Goal: Find specific page/section: Find specific page/section

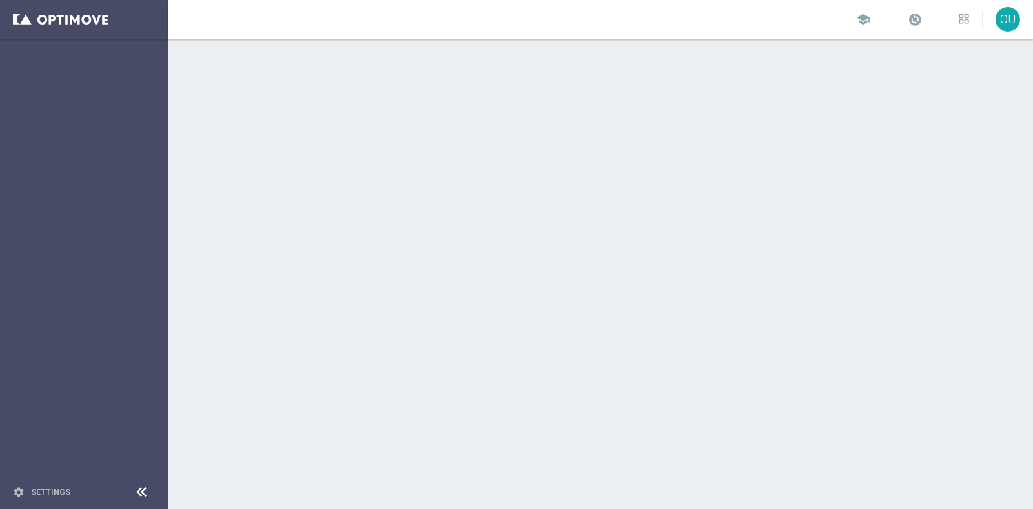
click at [668, 295] on div at bounding box center [600, 274] width 865 height 471
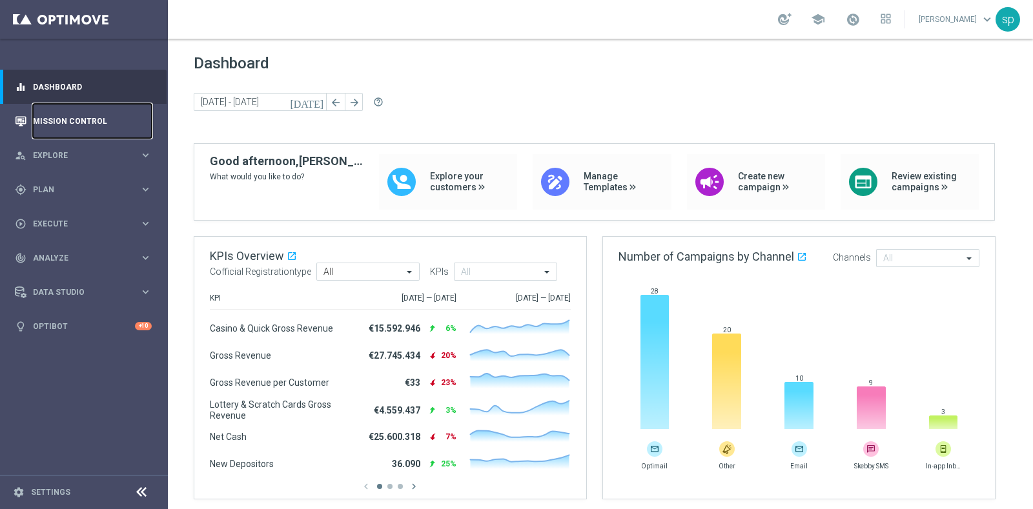
click at [78, 125] on link "Mission Control" at bounding box center [92, 121] width 119 height 34
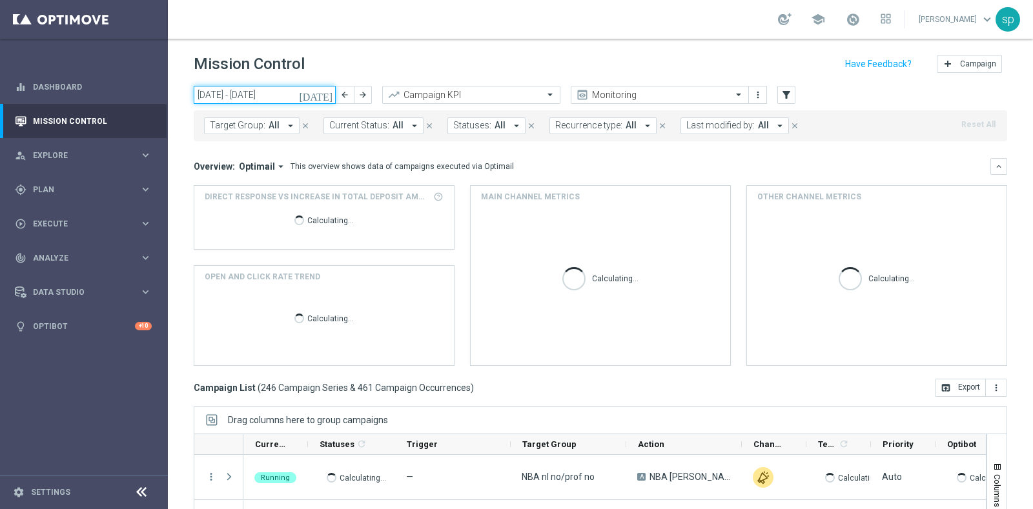
click at [263, 96] on input "[DATE] - [DATE]" at bounding box center [265, 95] width 142 height 18
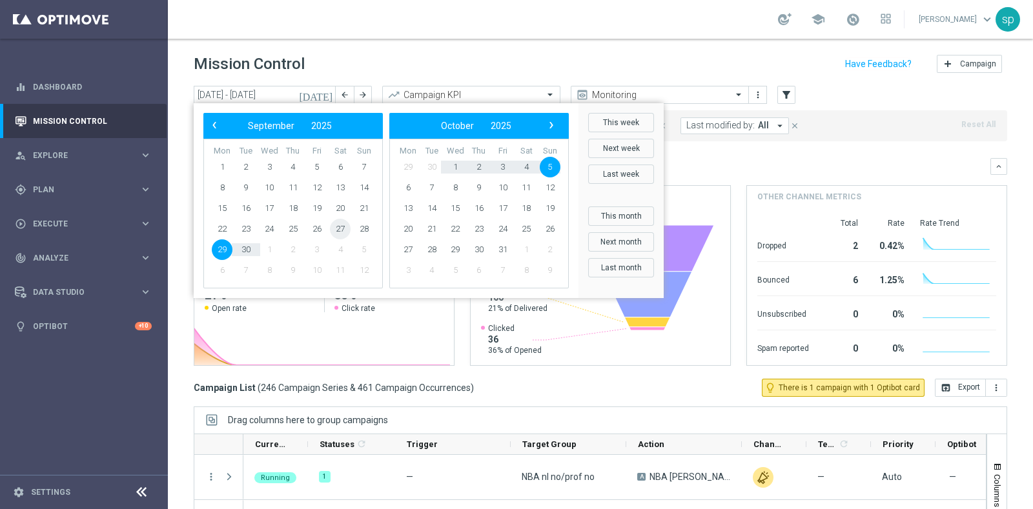
click at [342, 226] on span "27" at bounding box center [340, 229] width 21 height 21
type input "[DATE] - [DATE]"
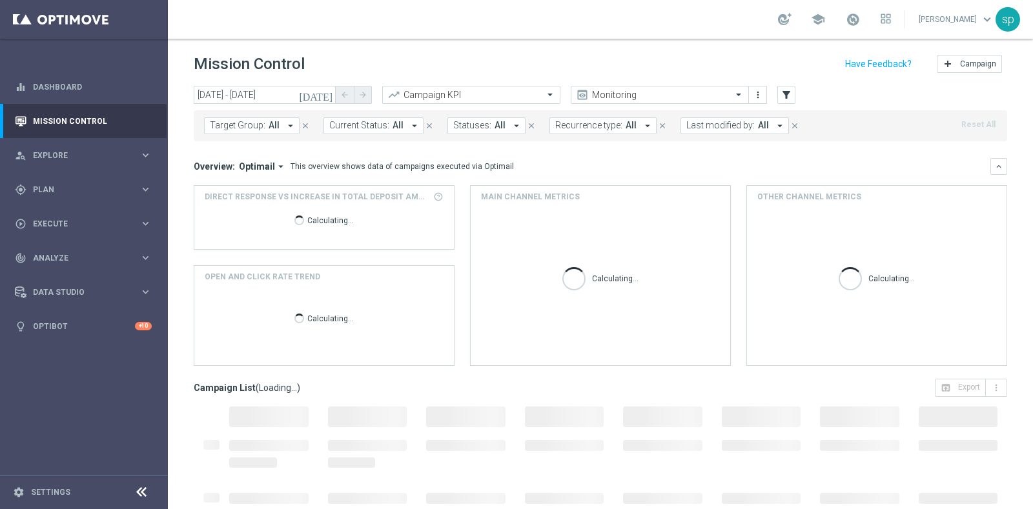
click at [741, 120] on span "Last modified by:" at bounding box center [720, 125] width 68 height 11
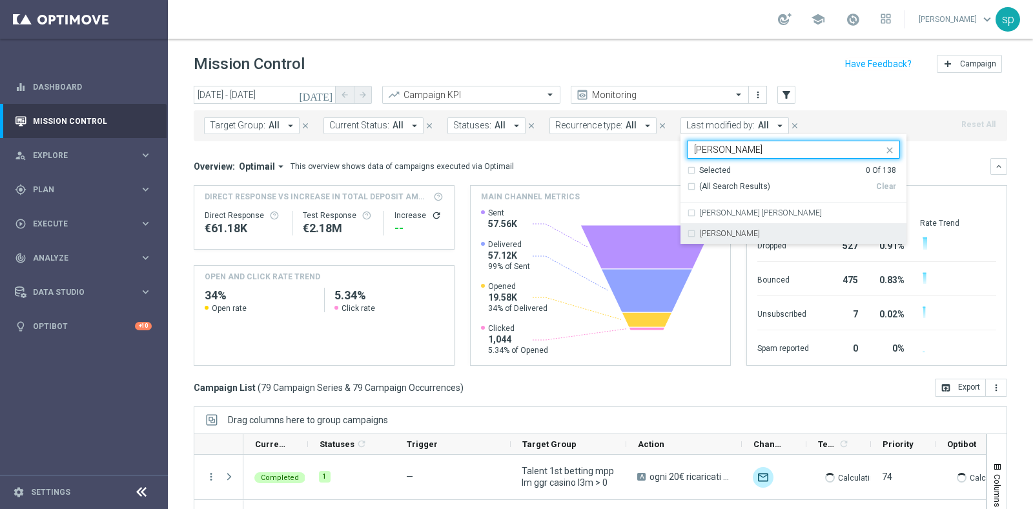
click at [712, 235] on label "[PERSON_NAME]" at bounding box center [730, 234] width 60 height 8
type input "[PERSON_NAME]"
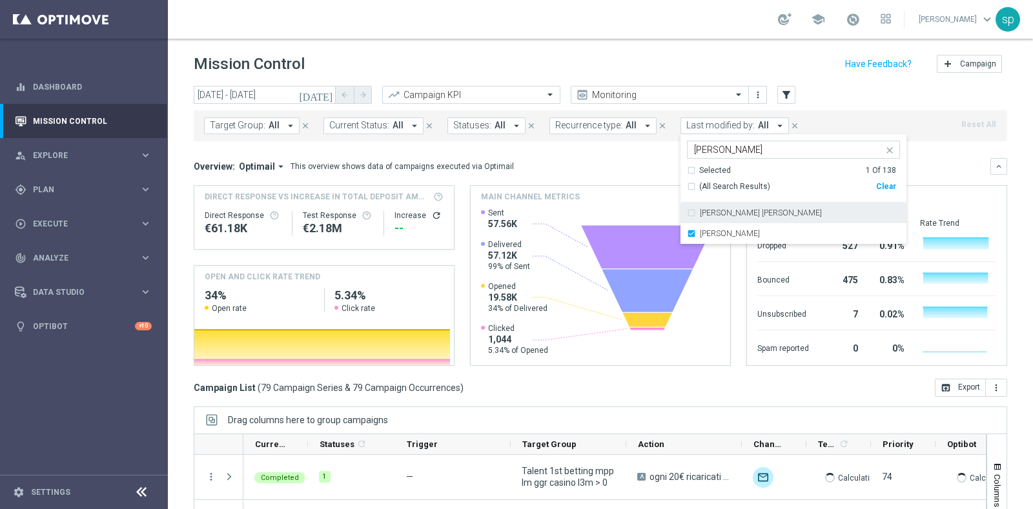
click at [618, 156] on mini-dashboard "Overview: Optimail arrow_drop_down This overview shows data of campaigns execut…" at bounding box center [601, 260] width 814 height 238
